Goal: Information Seeking & Learning: Learn about a topic

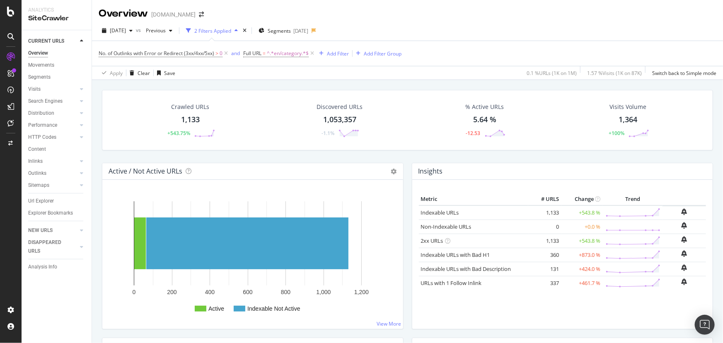
click at [480, 116] on div "5.64 %" at bounding box center [484, 119] width 23 height 11
